Goal: Transaction & Acquisition: Book appointment/travel/reservation

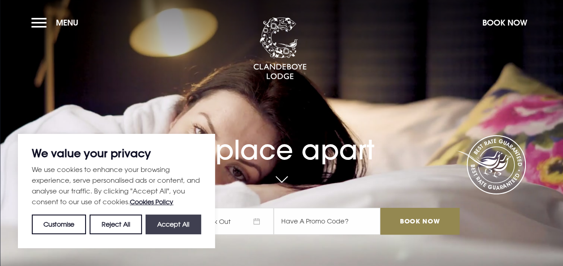
click at [188, 227] on button "Accept All" at bounding box center [173, 224] width 56 height 20
checkbox input "true"
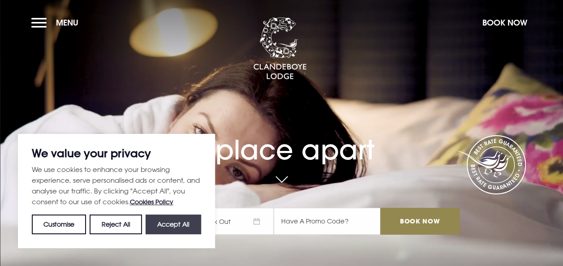
checkbox input "true"
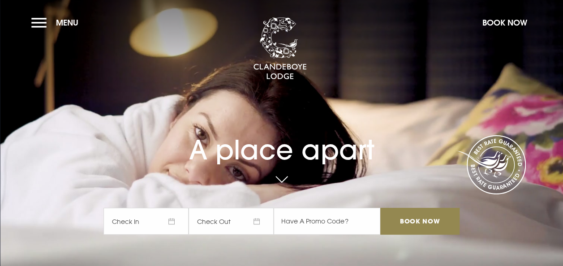
click at [178, 222] on span "Check In" at bounding box center [145, 221] width 85 height 27
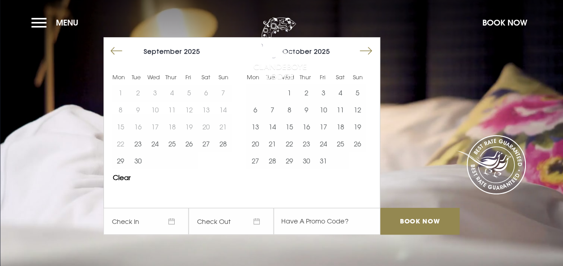
click at [366, 47] on button "Move forward to switch to the next month." at bounding box center [365, 51] width 17 height 17
click at [277, 143] on button "23" at bounding box center [271, 143] width 17 height 17
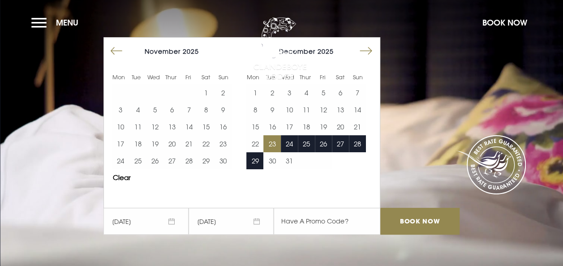
click at [260, 222] on span "[DATE]" at bounding box center [230, 221] width 85 height 27
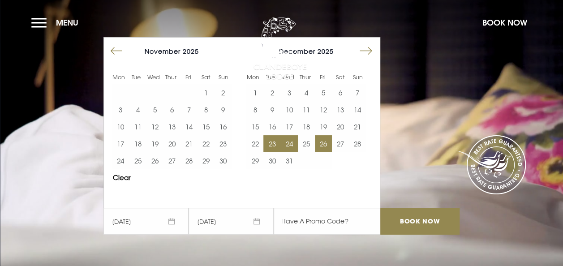
click at [328, 142] on button "26" at bounding box center [323, 143] width 17 height 17
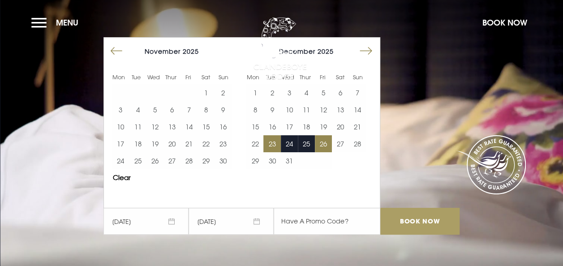
click at [435, 216] on input "Book Now" at bounding box center [419, 221] width 79 height 27
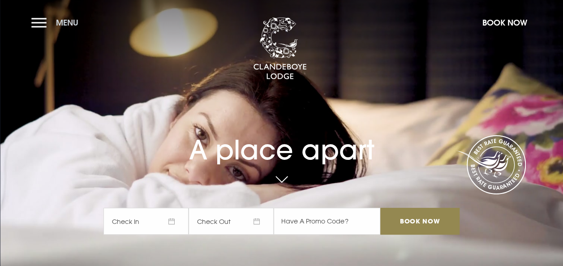
click at [34, 17] on button "Menu" at bounding box center [56, 22] width 51 height 19
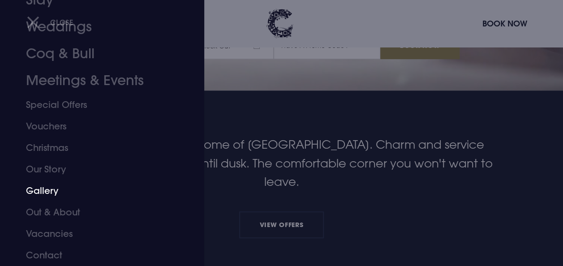
scroll to position [179, 0]
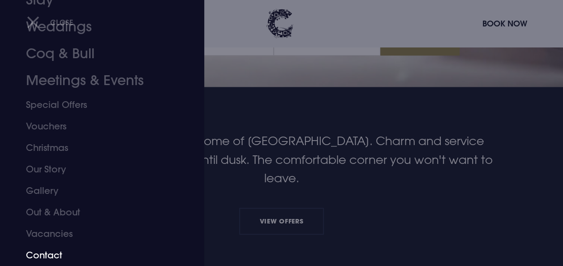
click at [39, 256] on link "Contact" at bounding box center [96, 254] width 140 height 21
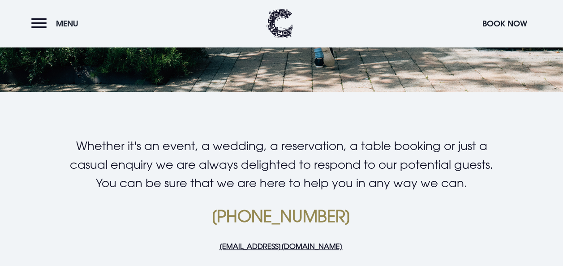
scroll to position [179, 0]
